Goal: Task Accomplishment & Management: Manage account settings

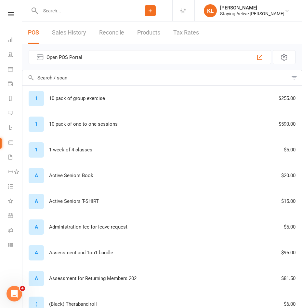
click at [16, 15] on link at bounding box center [10, 14] width 23 height 4
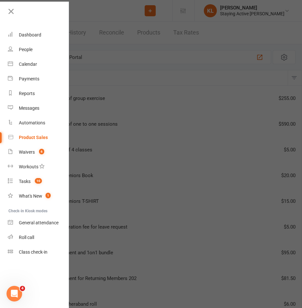
click at [9, 11] on icon at bounding box center [11, 11] width 9 height 9
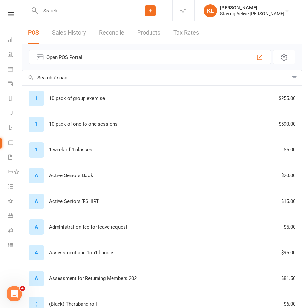
click at [37, 13] on icon at bounding box center [34, 11] width 7 height 8
click at [49, 12] on input "text" at bounding box center [83, 10] width 90 height 9
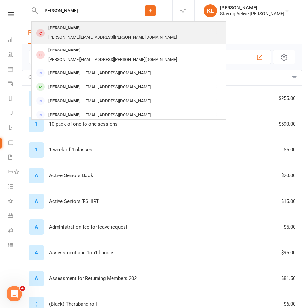
type input "[PERSON_NAME]"
click at [58, 25] on div "[PERSON_NAME]" at bounding box center [65, 27] width 36 height 9
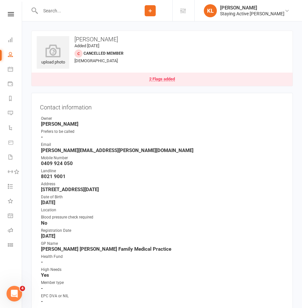
click at [157, 79] on div "2 Flags added" at bounding box center [162, 79] width 26 height 5
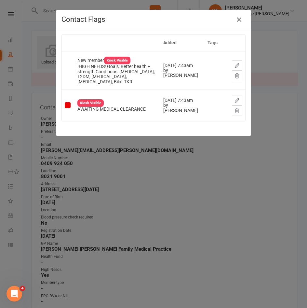
click at [238, 21] on icon "button" at bounding box center [239, 20] width 8 height 8
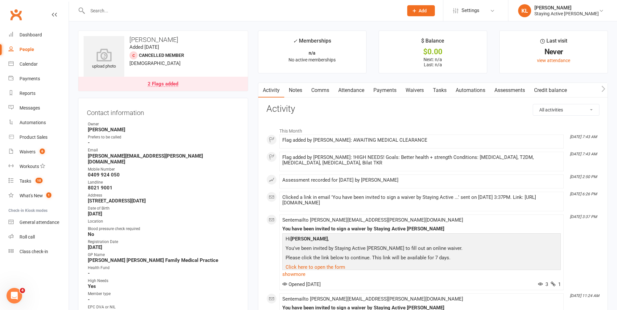
click at [163, 87] on div "2 Flags added" at bounding box center [163, 84] width 31 height 5
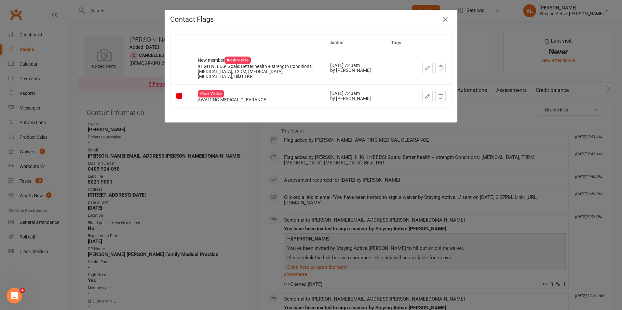
click at [256, 159] on div "Contact Flags Added Tags New member Kiosk Visible !HIGH NEEDS! Goals: Better he…" at bounding box center [311, 155] width 622 height 310
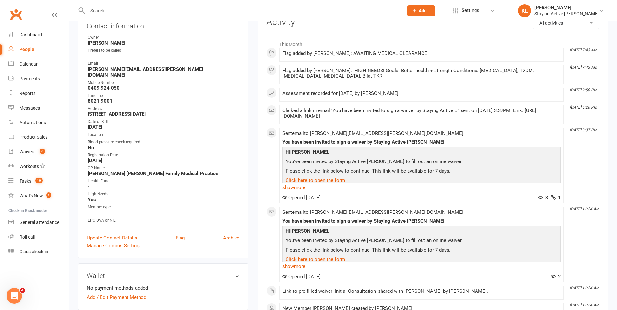
scroll to position [98, 0]
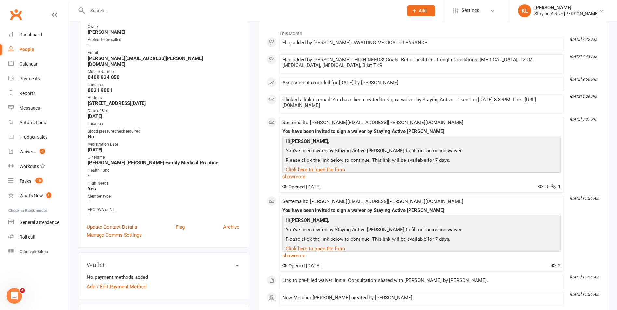
click at [98, 223] on link "Update Contact Details" at bounding box center [112, 227] width 50 height 8
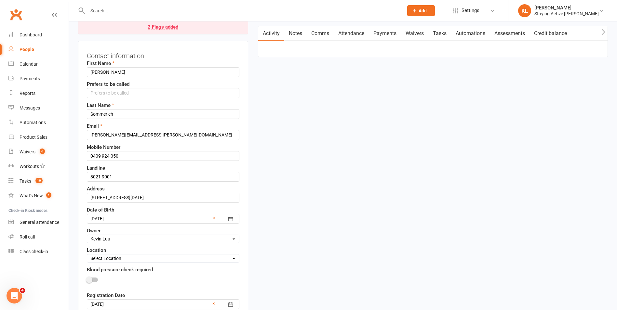
scroll to position [96, 0]
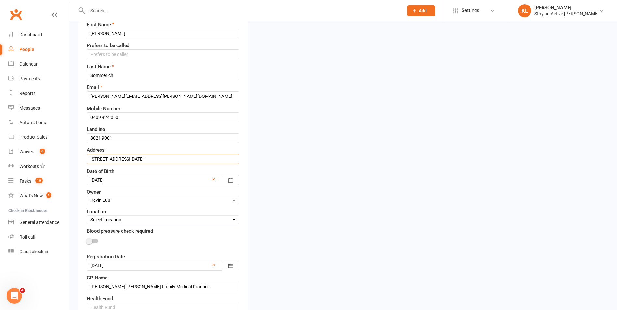
click at [100, 157] on input "[STREET_ADDRESS][DATE]" at bounding box center [163, 159] width 153 height 10
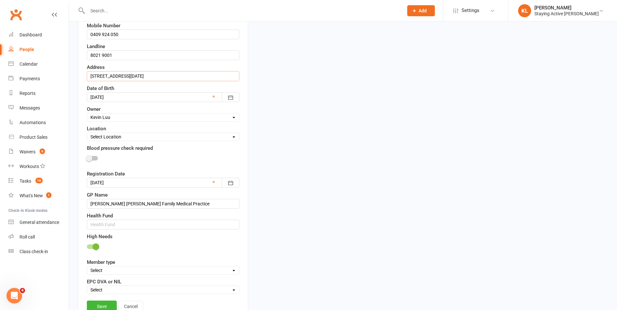
scroll to position [193, 0]
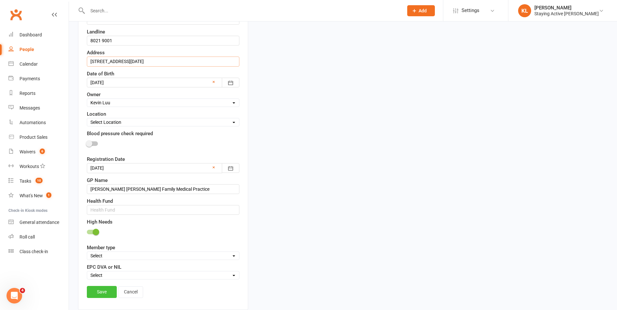
type input "[STREET_ADDRESS][DATE]"
click at [109, 294] on link "Save" at bounding box center [102, 292] width 30 height 12
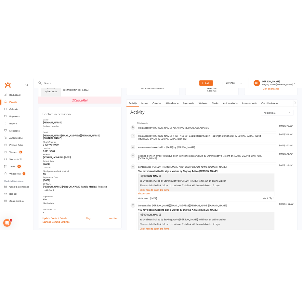
scroll to position [33, 0]
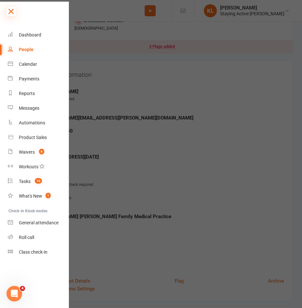
click at [14, 10] on icon at bounding box center [11, 11] width 9 height 9
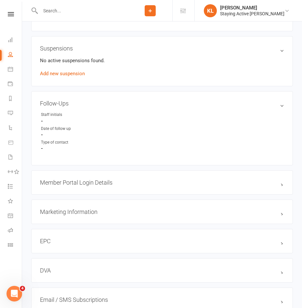
scroll to position [488, 0]
click at [64, 188] on div "Member Portal Login Details" at bounding box center [162, 182] width 262 height 24
click at [65, 185] on h3 "Member Portal Login Details" at bounding box center [162, 182] width 244 height 7
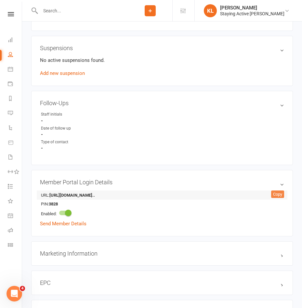
click at [281, 196] on div "Copy" at bounding box center [277, 194] width 13 height 8
